Goal: Information Seeking & Learning: Learn about a topic

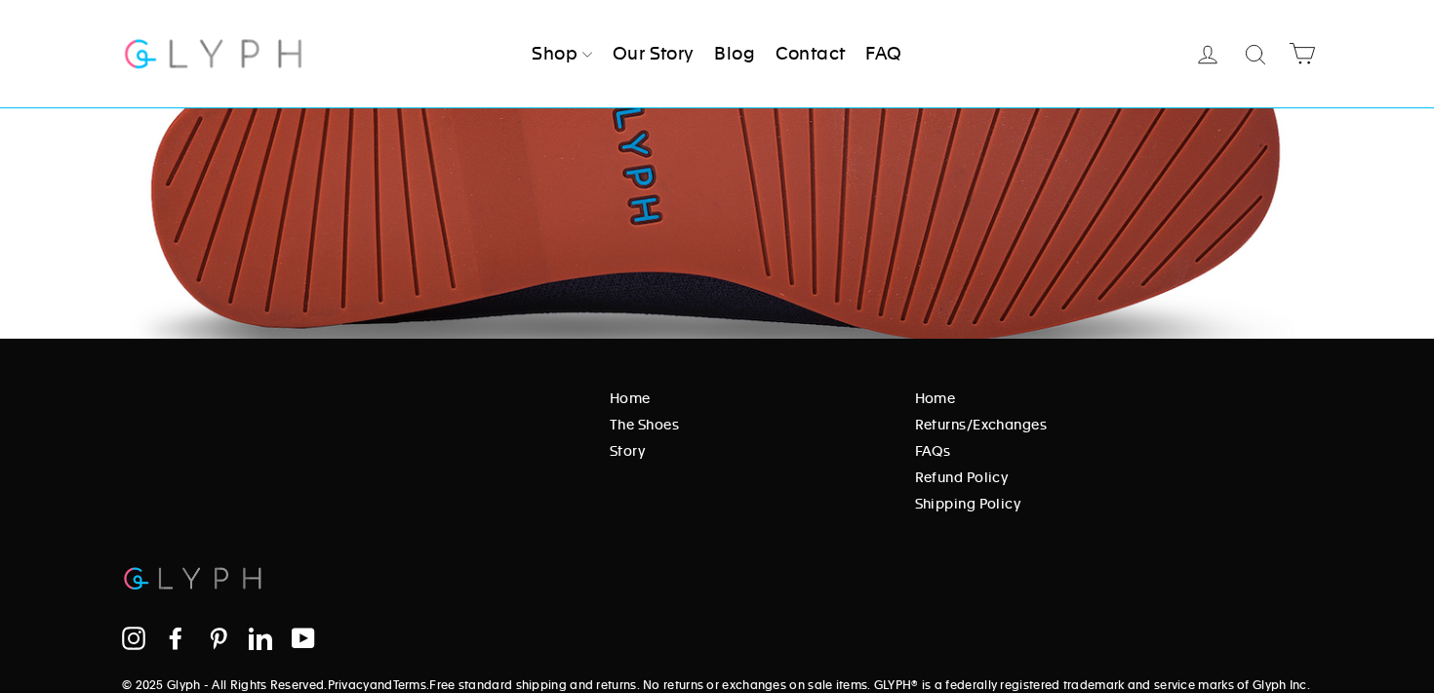
scroll to position [3273, 0]
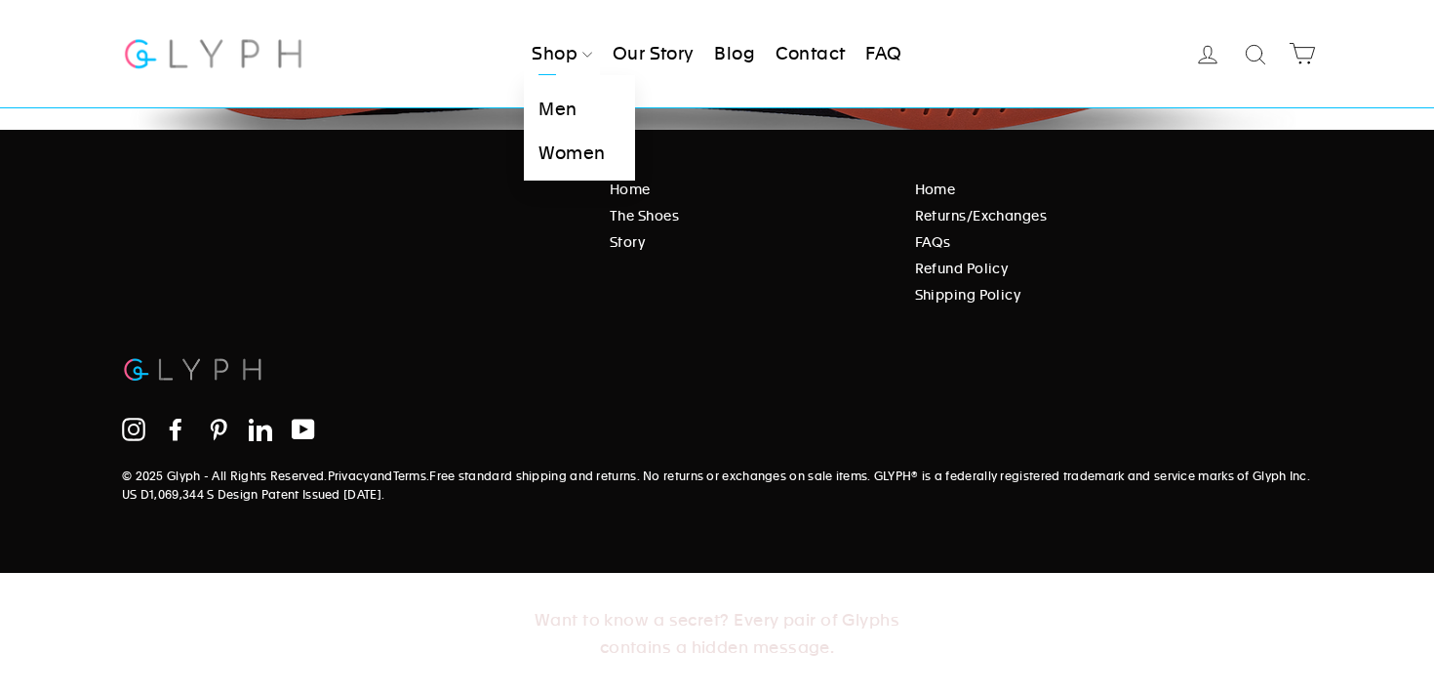
click at [576, 108] on link "Men" at bounding box center [579, 110] width 110 height 44
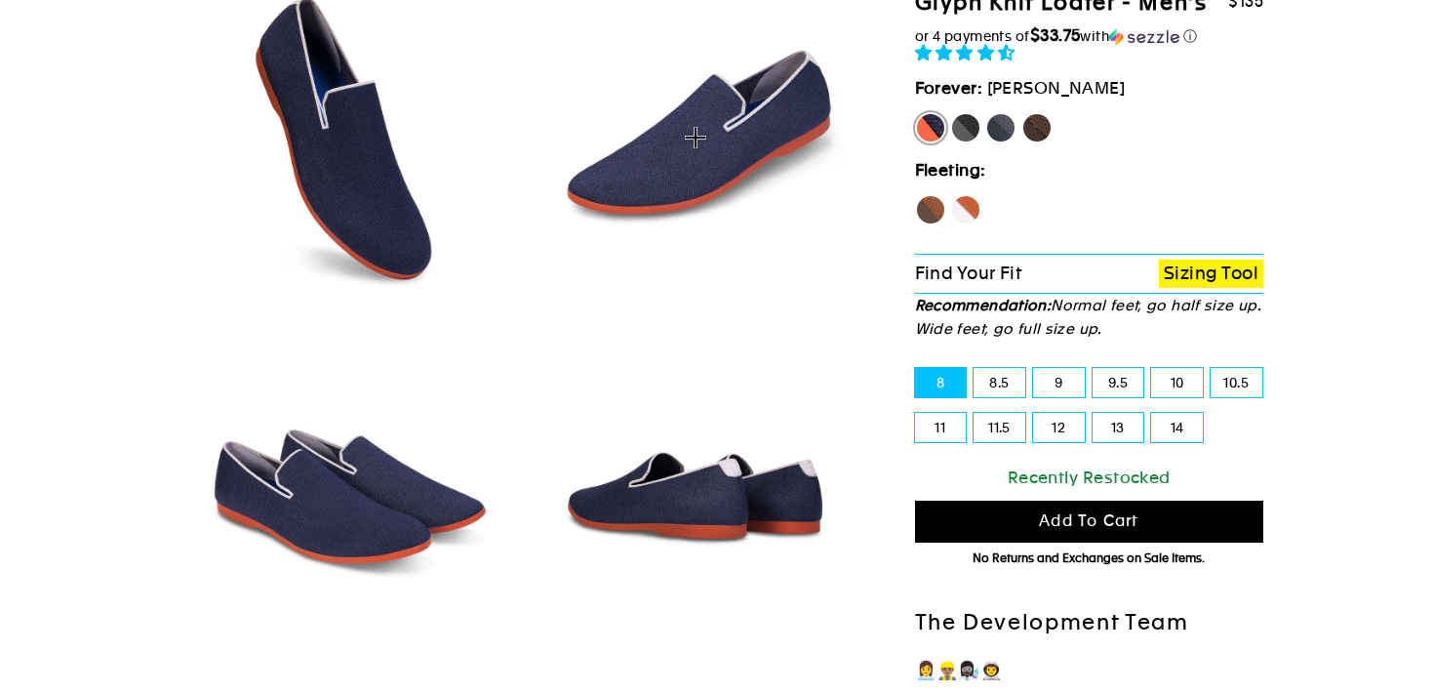
select select "highest-rating"
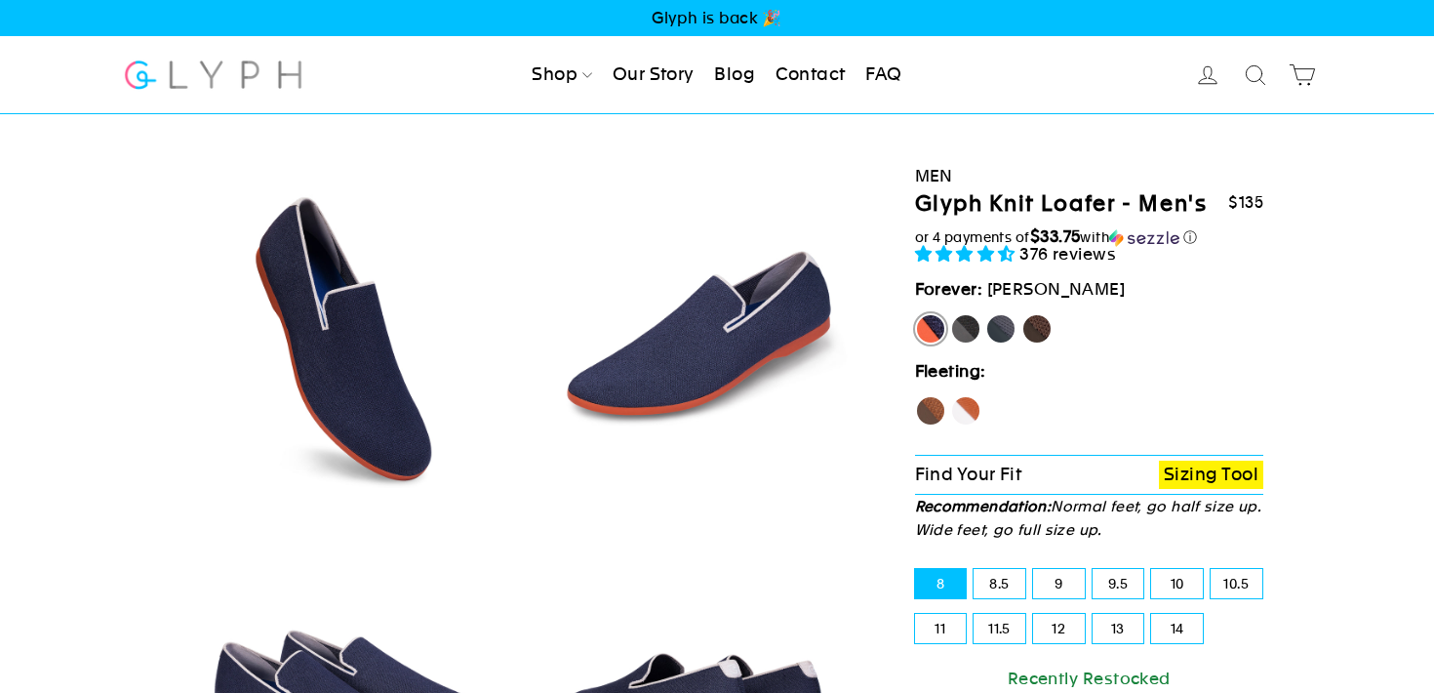
click at [645, 80] on link "Our Story" at bounding box center [654, 75] width 98 height 43
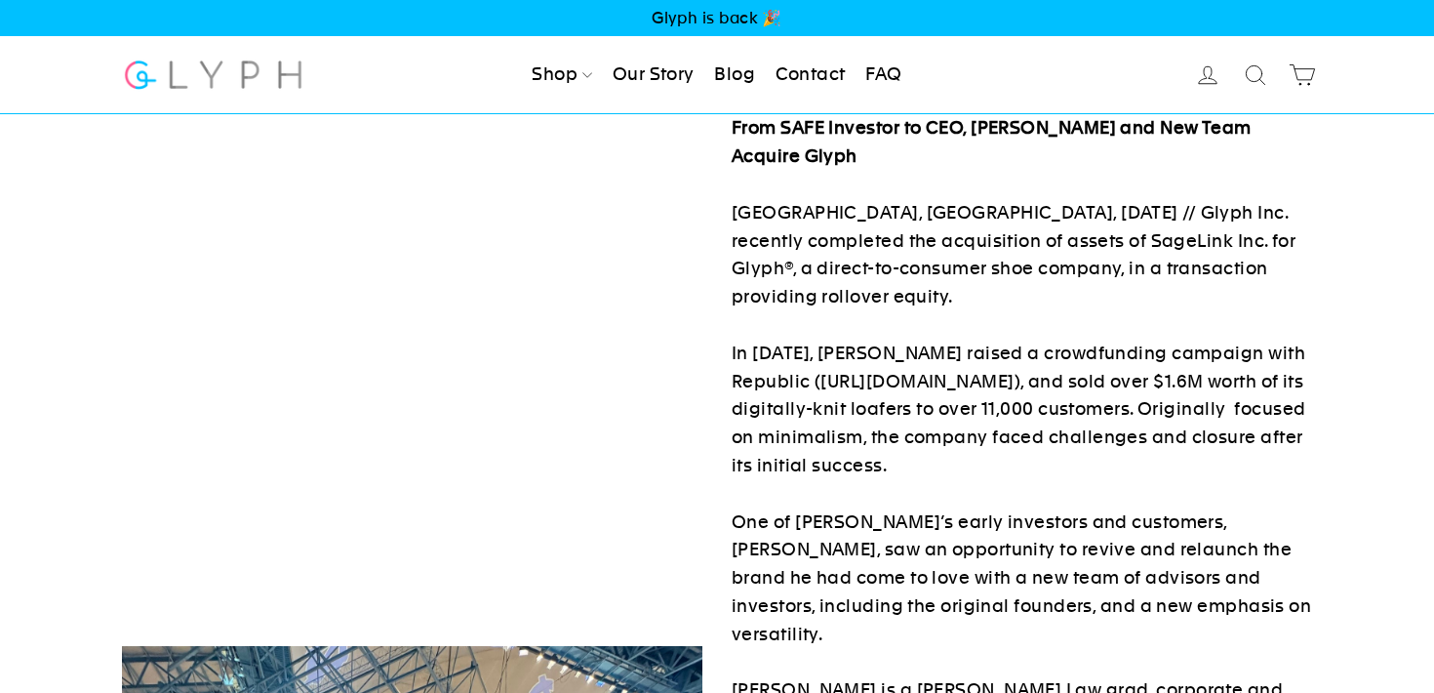
click at [678, 76] on link "Our Story" at bounding box center [654, 75] width 98 height 43
